Goal: Communication & Community: Participate in discussion

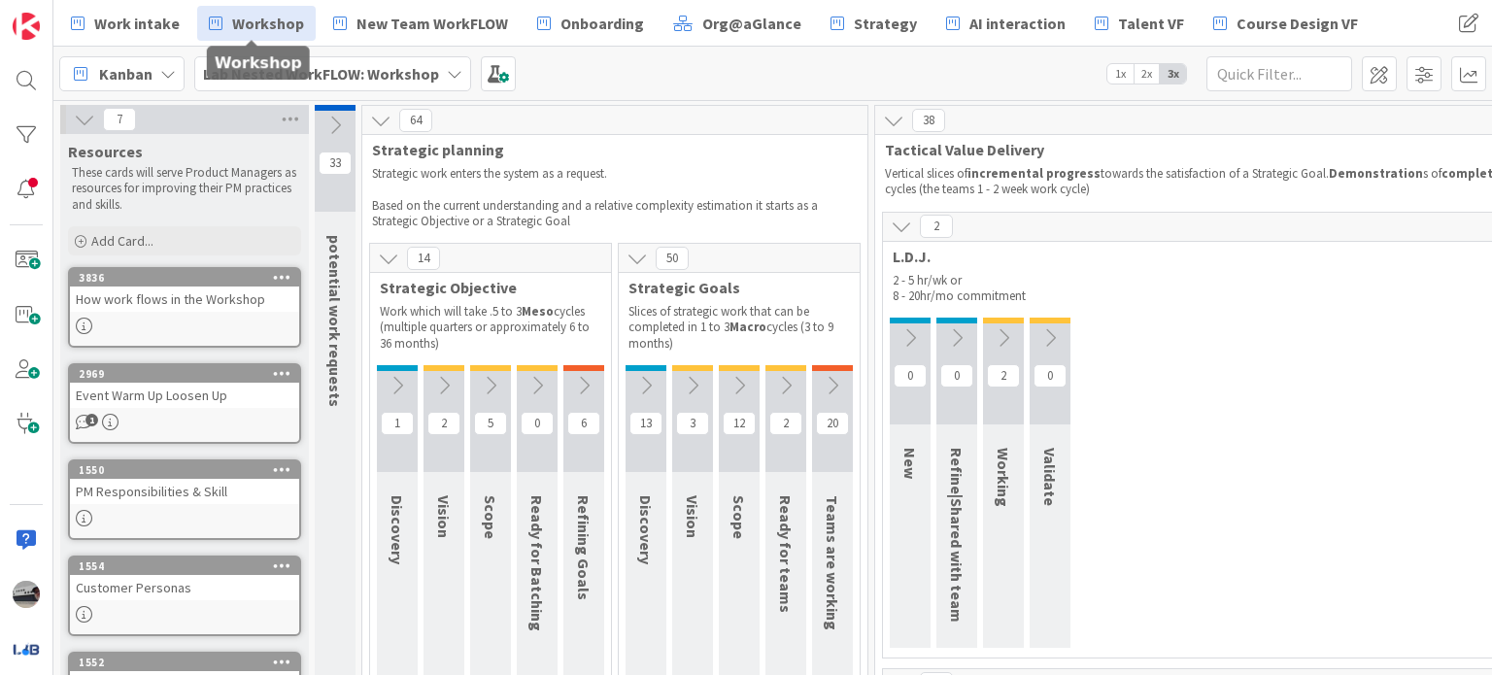
click at [651, 388] on icon at bounding box center [645, 385] width 21 height 21
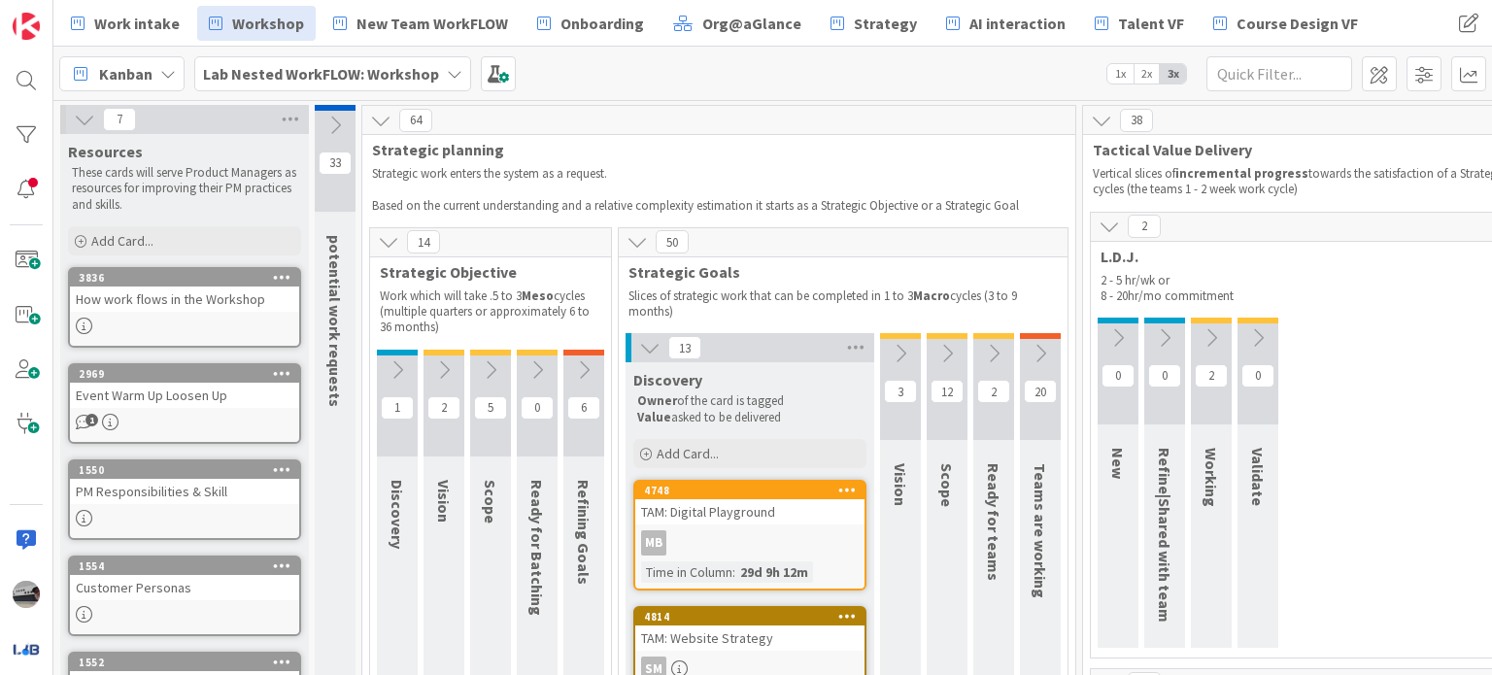
click at [903, 345] on icon at bounding box center [900, 353] width 21 height 21
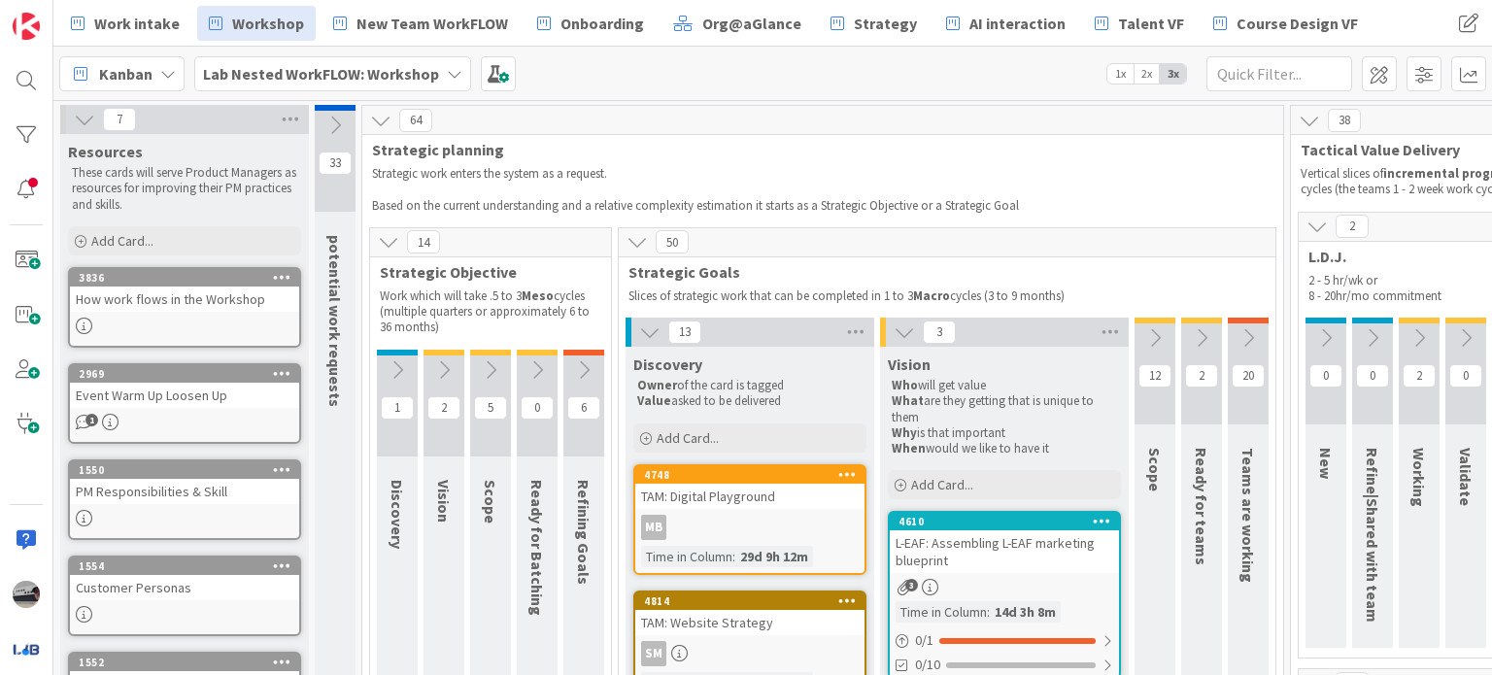
click at [1148, 327] on icon at bounding box center [1155, 337] width 21 height 21
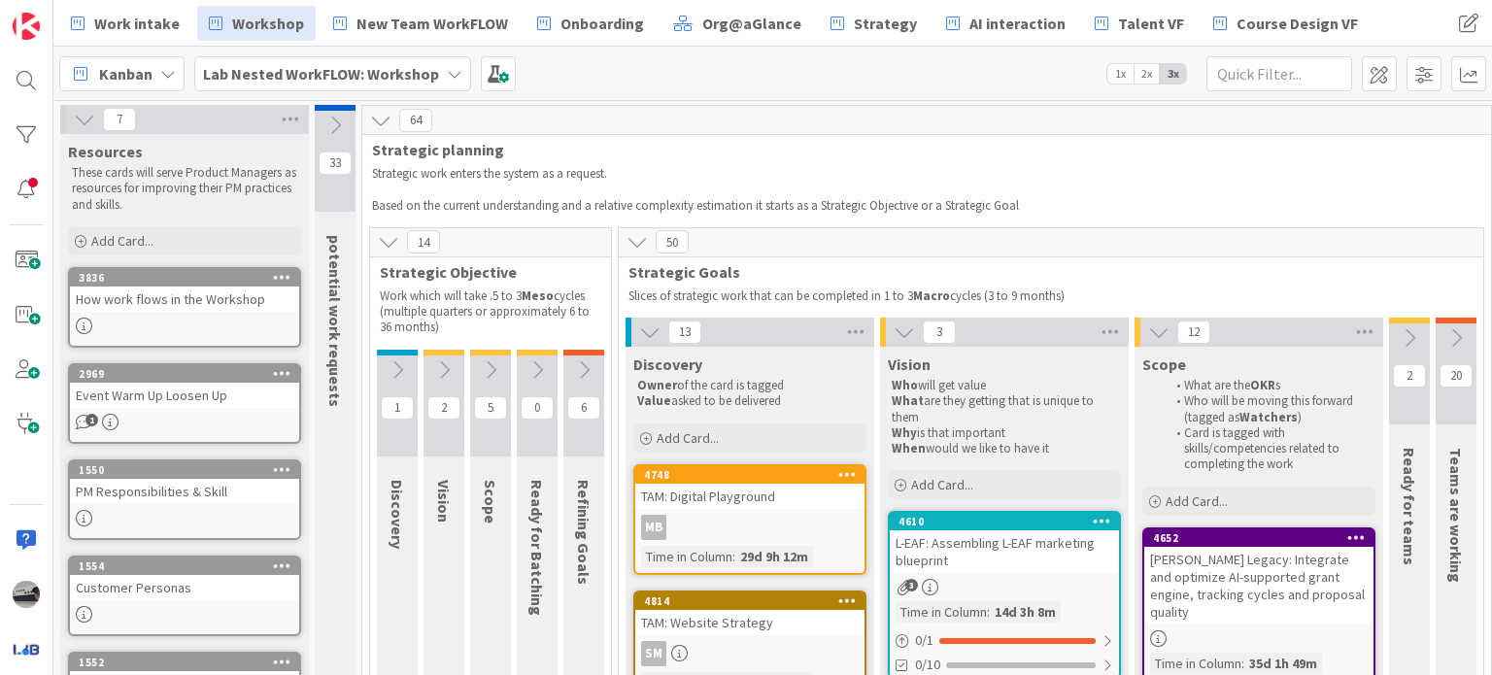
click at [1414, 329] on icon at bounding box center [1409, 337] width 21 height 21
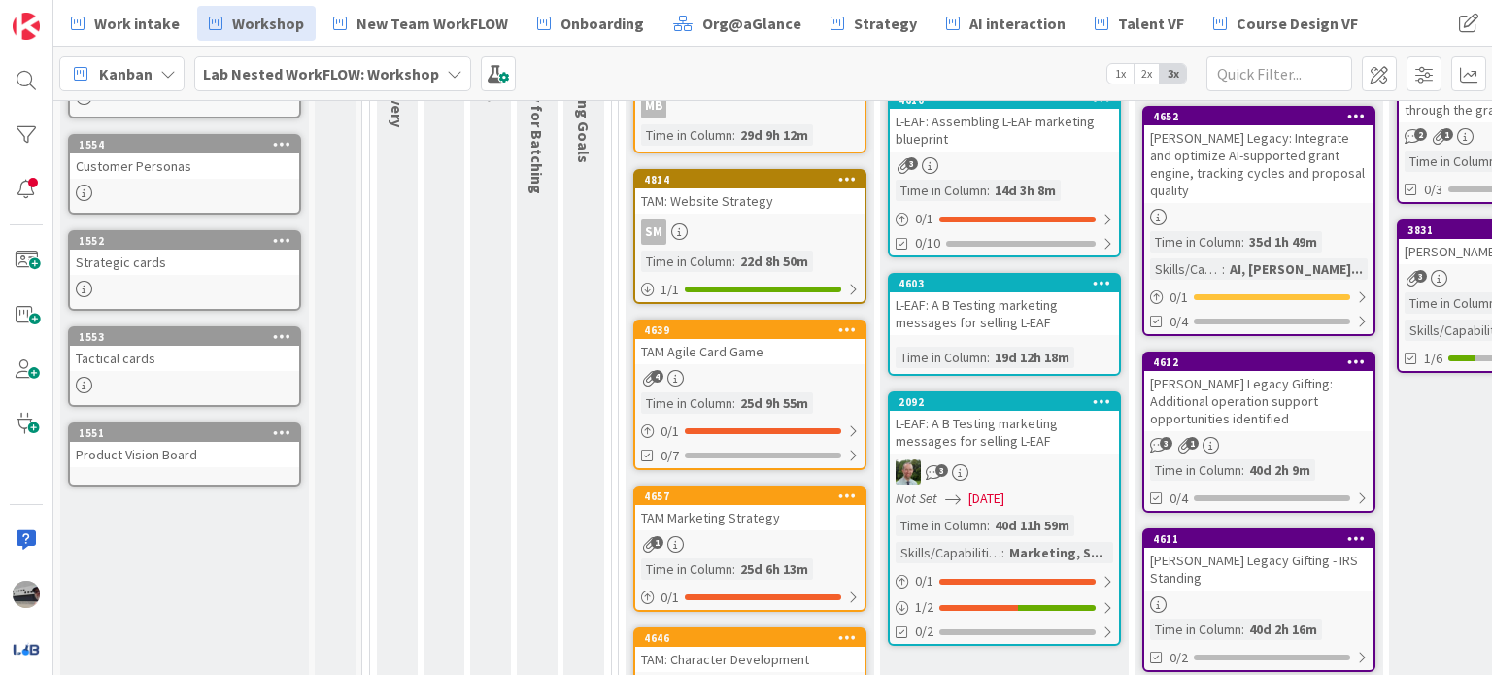
scroll to position [486, 0]
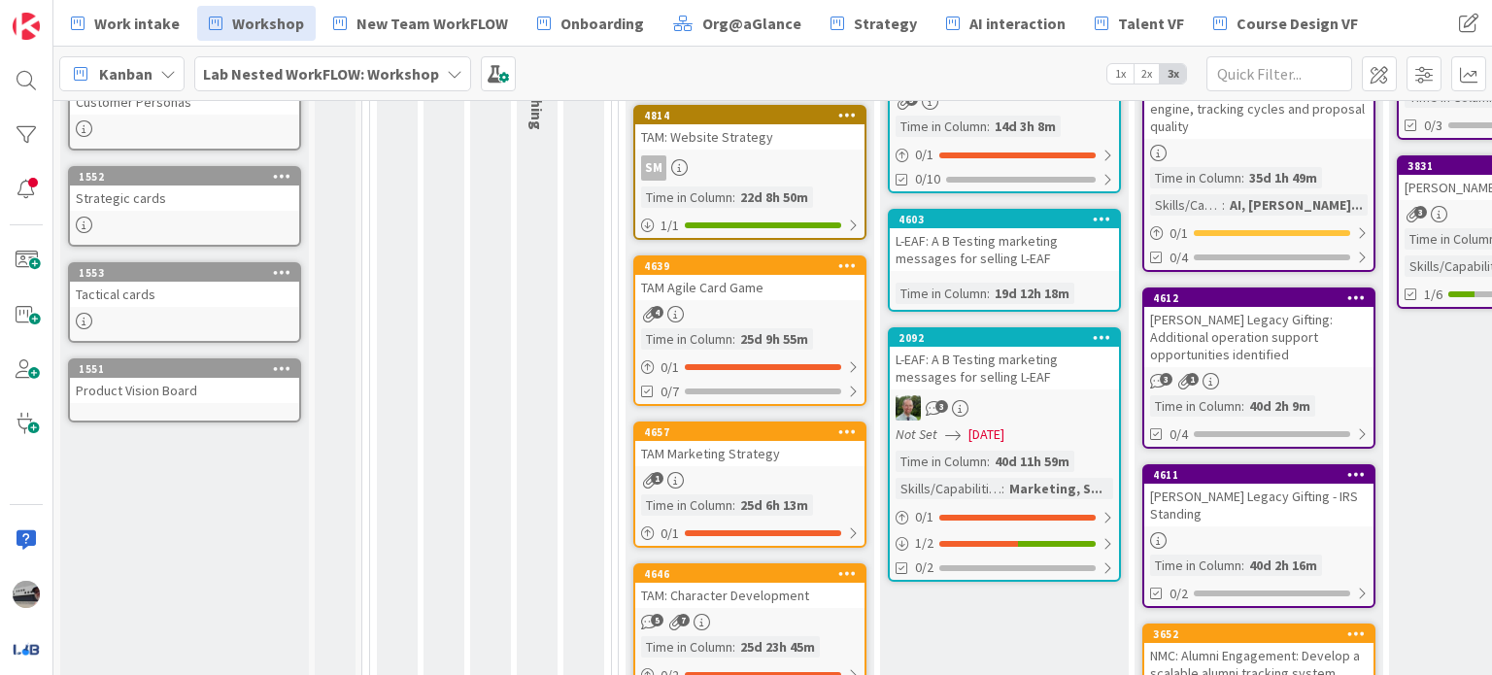
click at [1324, 307] on div "[PERSON_NAME] Legacy Gifting: Additional operation support opportunities identi…" at bounding box center [1259, 337] width 229 height 60
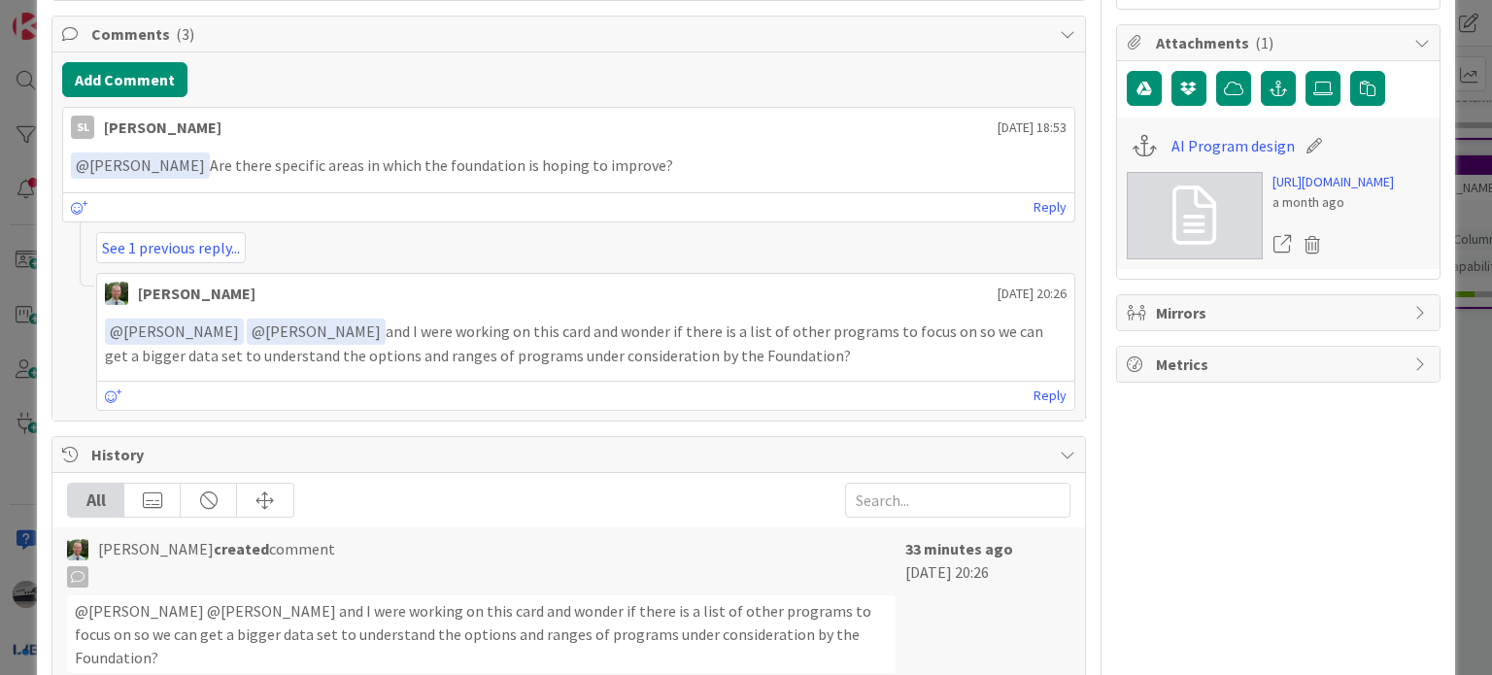
scroll to position [777, 0]
click at [184, 243] on link "See 1 previous reply..." at bounding box center [171, 246] width 150 height 31
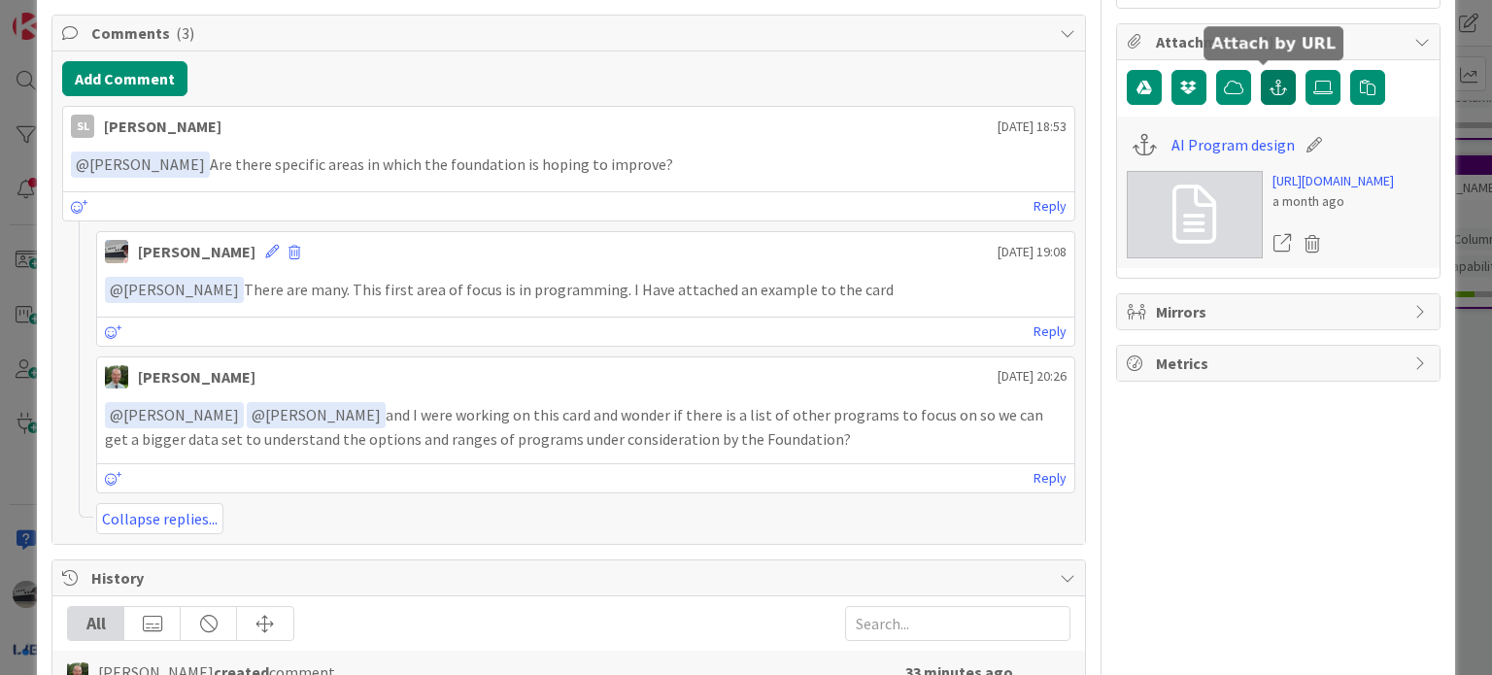
click at [1270, 88] on icon "button" at bounding box center [1278, 88] width 17 height 16
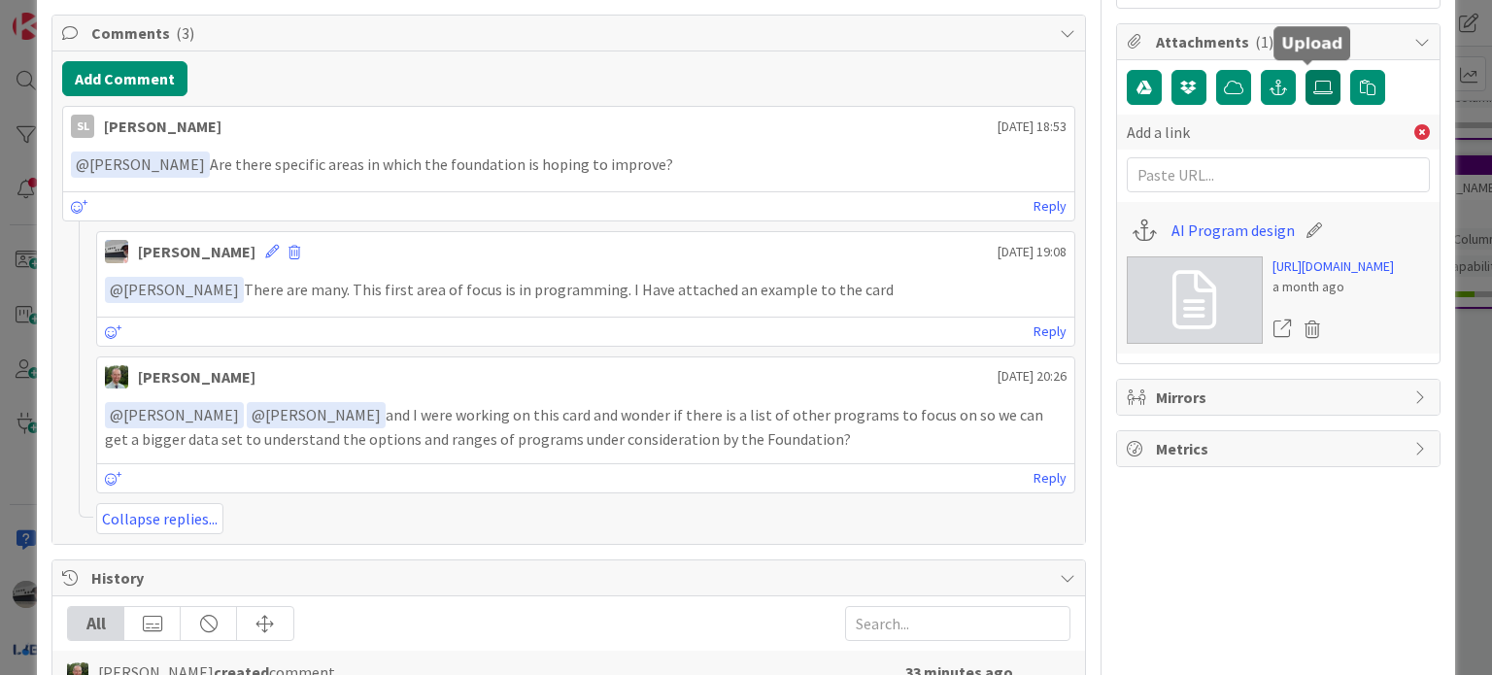
click at [1314, 81] on icon at bounding box center [1323, 88] width 19 height 16
click at [1306, 70] on input "file" at bounding box center [1306, 70] width 0 height 0
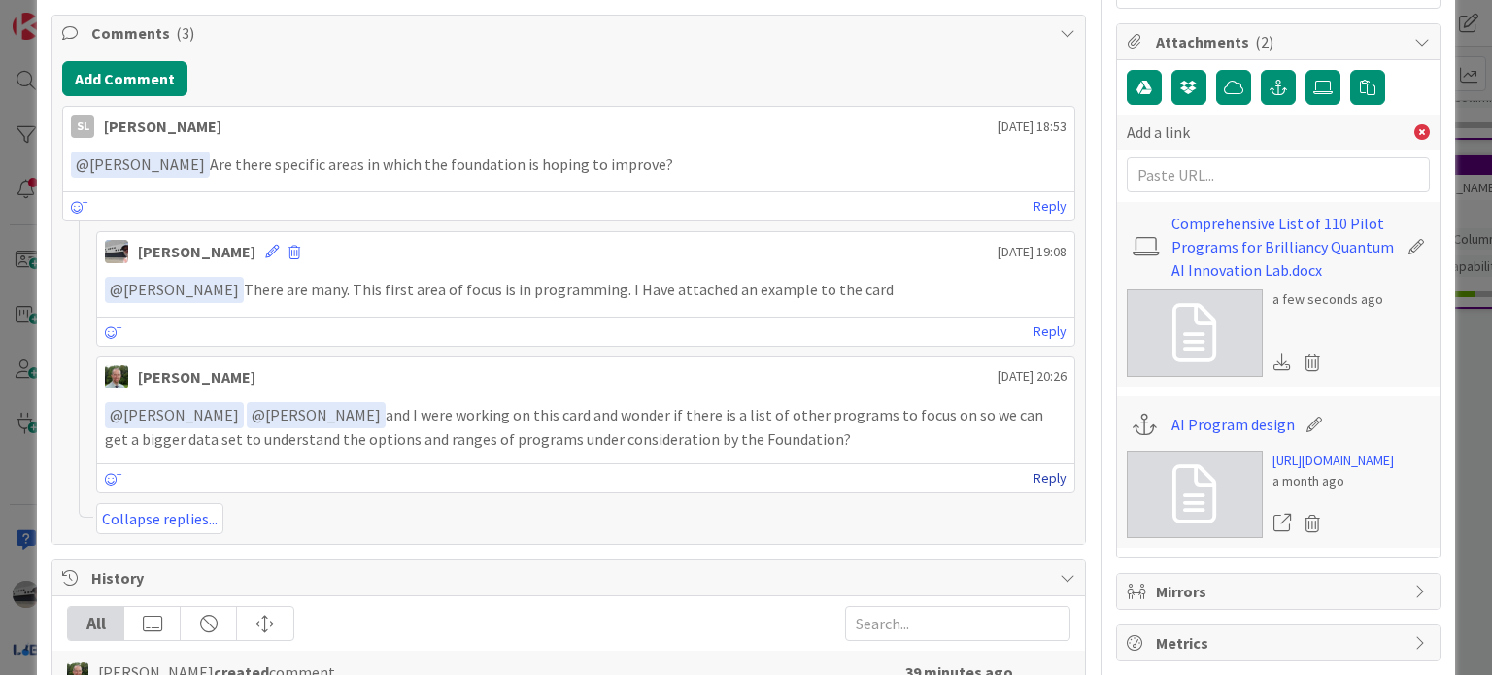
click at [1036, 477] on link "Reply" at bounding box center [1050, 478] width 33 height 24
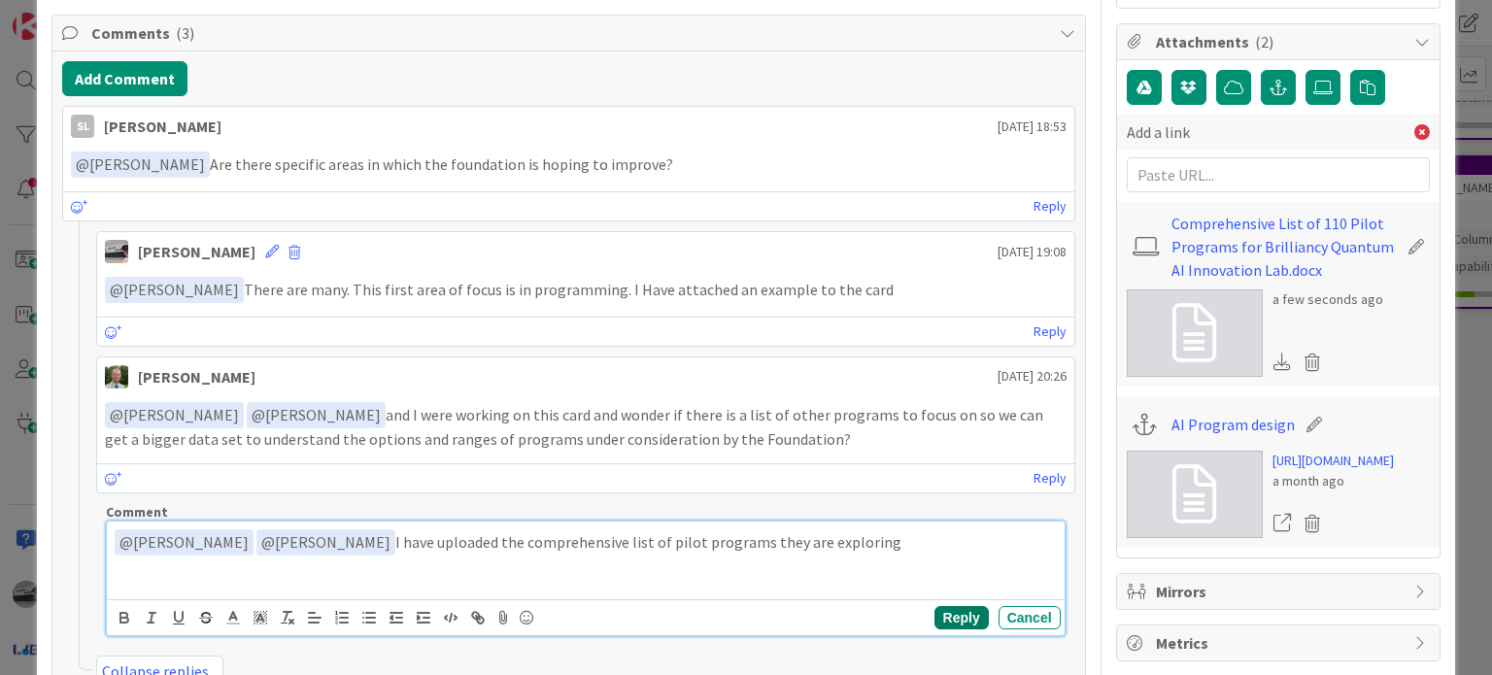
click at [954, 609] on button "Reply" at bounding box center [962, 617] width 54 height 23
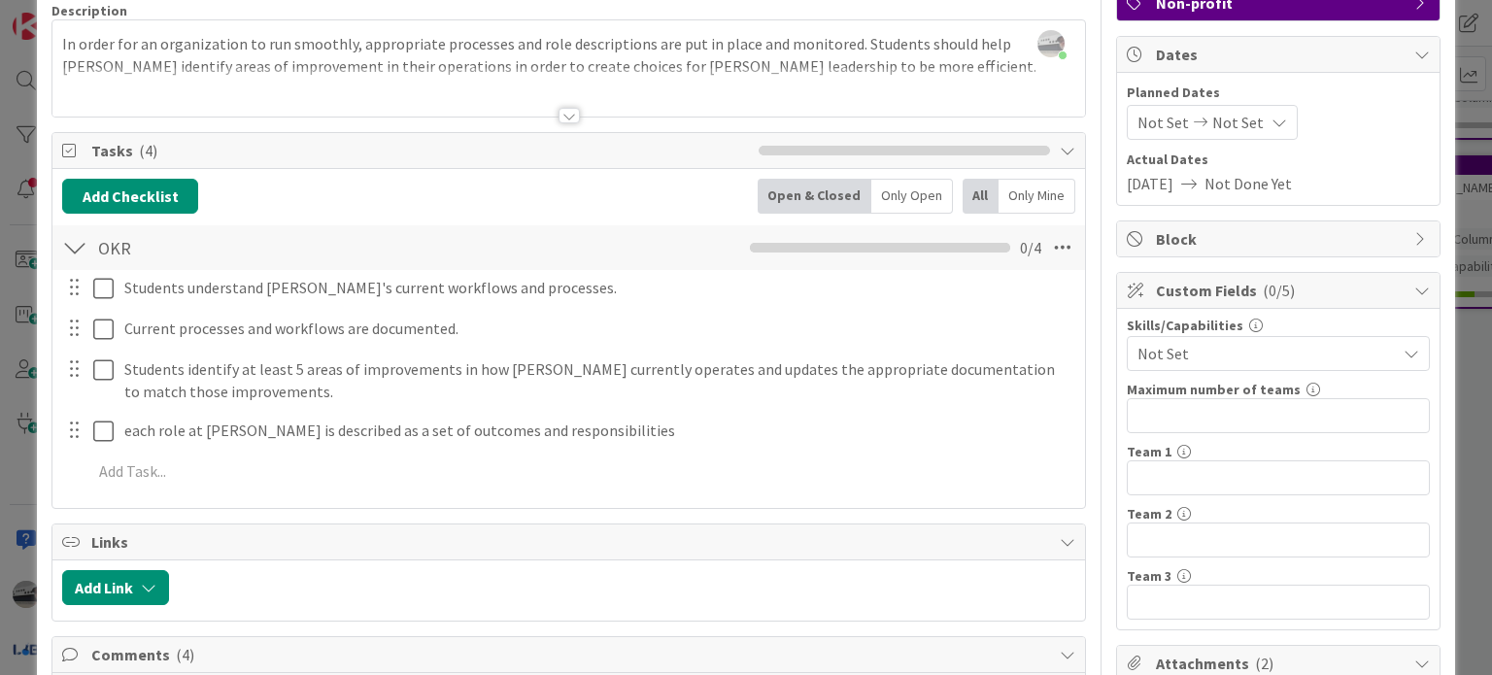
scroll to position [0, 0]
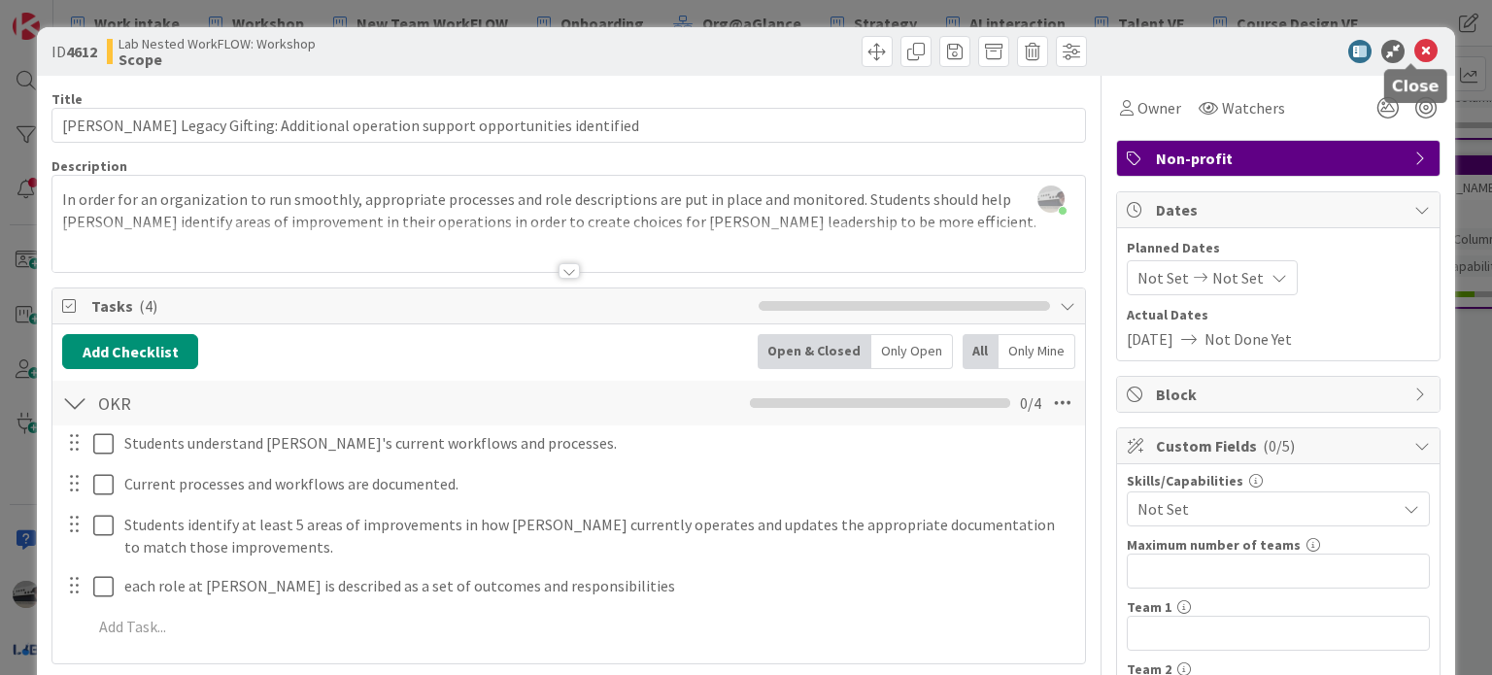
click at [1415, 53] on icon at bounding box center [1426, 51] width 23 height 23
